Goal: Share content

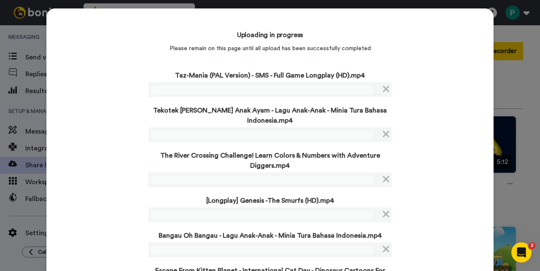
click at [109, 136] on div "Uploading in progress Please remain on this page until all upload has been succ…" at bounding box center [269, 163] width 447 height 311
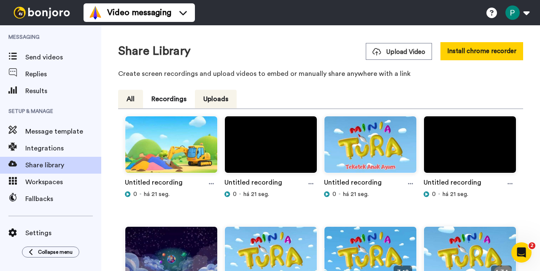
click at [127, 99] on button "All" at bounding box center [130, 99] width 25 height 19
